Goal: Entertainment & Leisure: Consume media (video, audio)

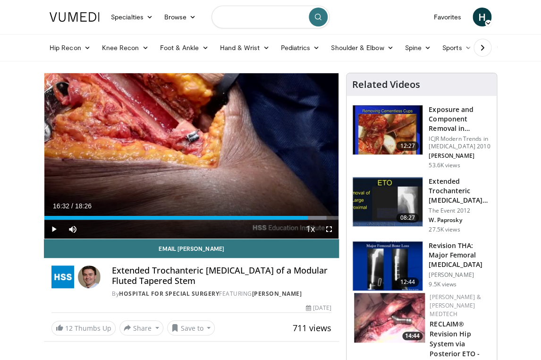
click at [260, 23] on input "Search topics, interventions" at bounding box center [270, 17] width 118 height 23
type input "**********"
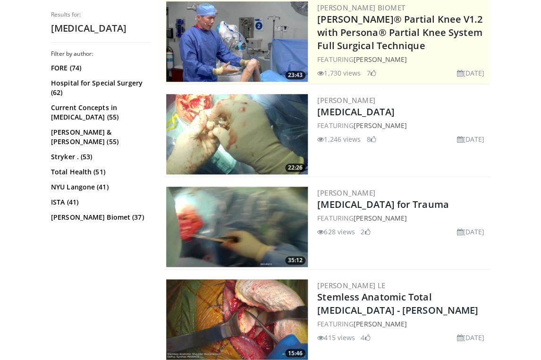
scroll to position [198, 0]
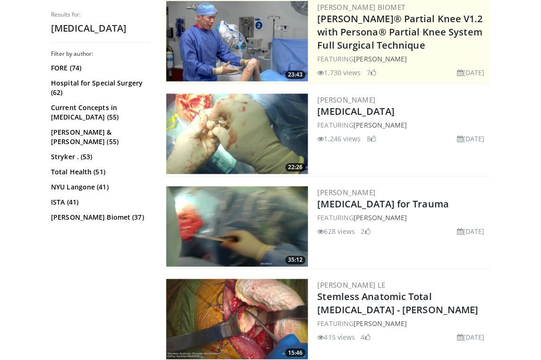
click at [266, 122] on img at bounding box center [237, 133] width 142 height 80
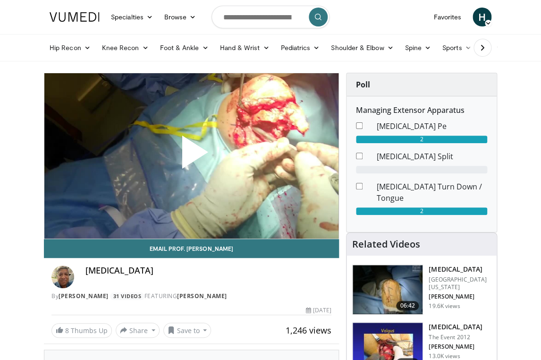
click at [191, 156] on span "Video Player" at bounding box center [191, 156] width 0 height 0
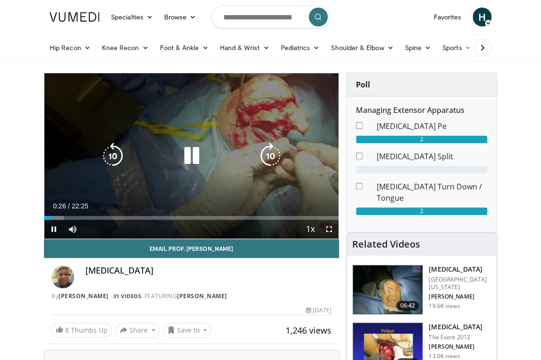
click at [194, 159] on icon "Video Player" at bounding box center [191, 156] width 26 height 26
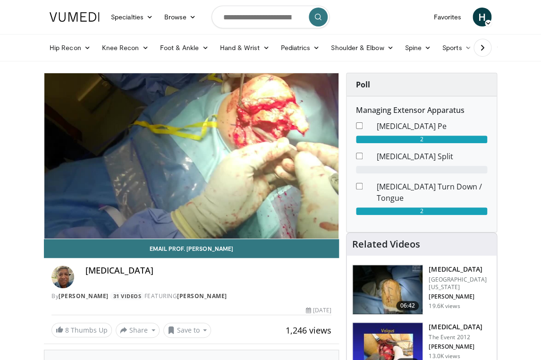
click at [194, 159] on div "10 seconds Tap to unmute" at bounding box center [191, 155] width 294 height 165
